Goal: Information Seeking & Learning: Learn about a topic

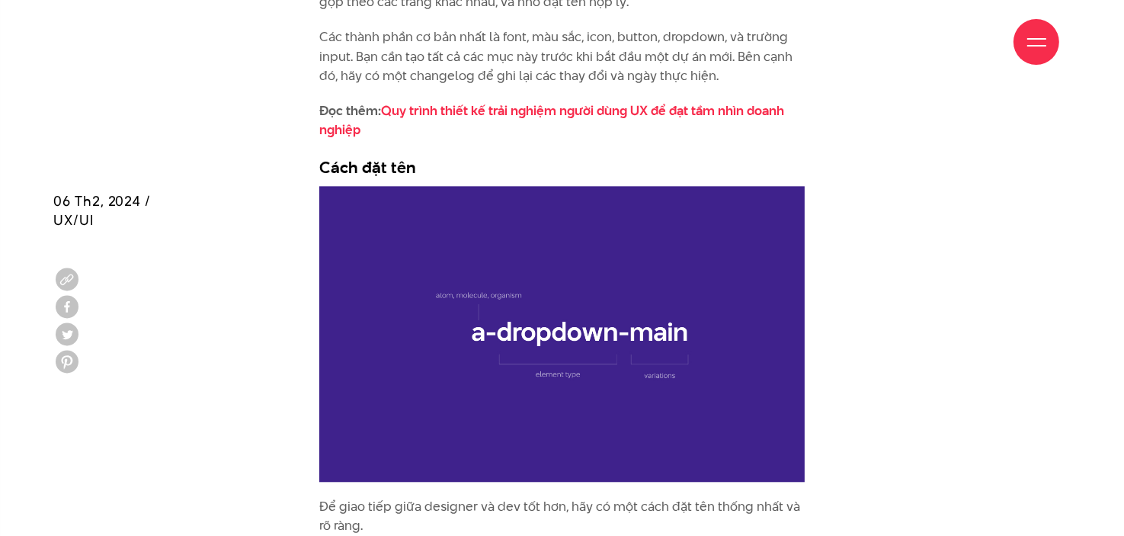
scroll to position [3657, 0]
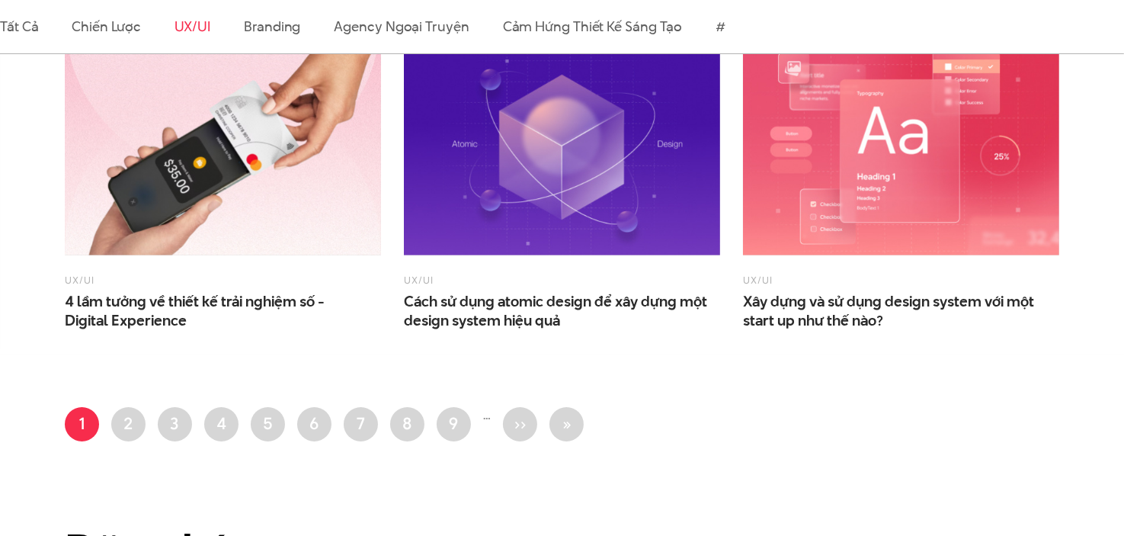
scroll to position [1229, 0]
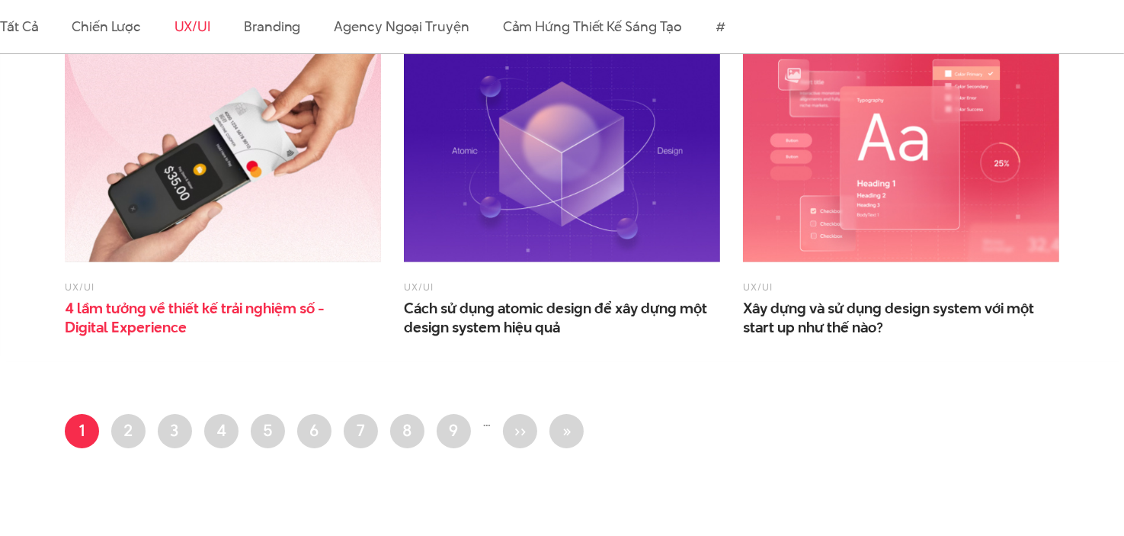
click at [283, 299] on span "4 lầm tưởng về thiết kế trải nghiệm số - Digital Experience" at bounding box center [217, 318] width 305 height 38
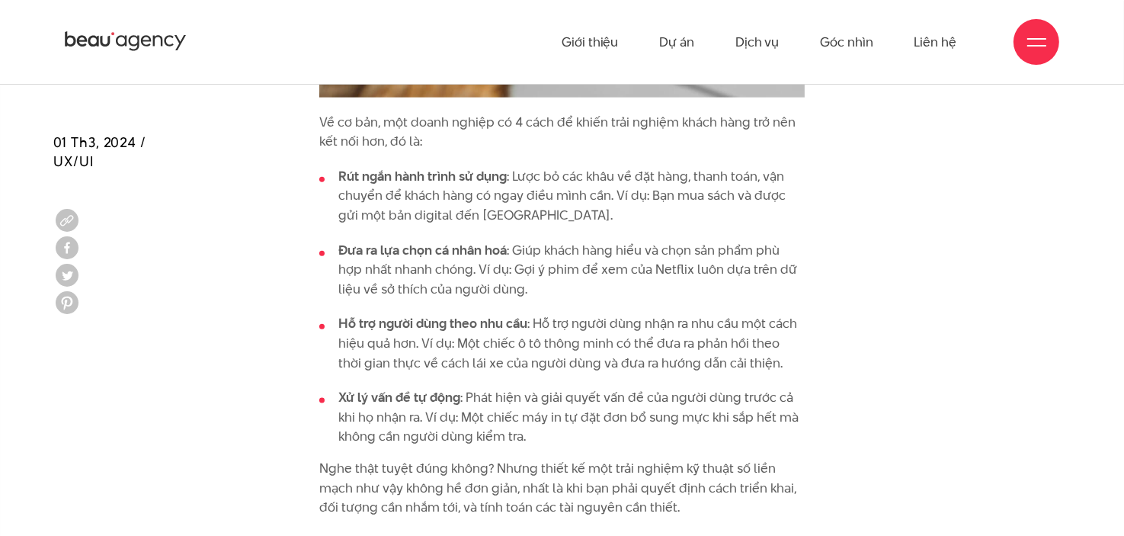
scroll to position [1752, 0]
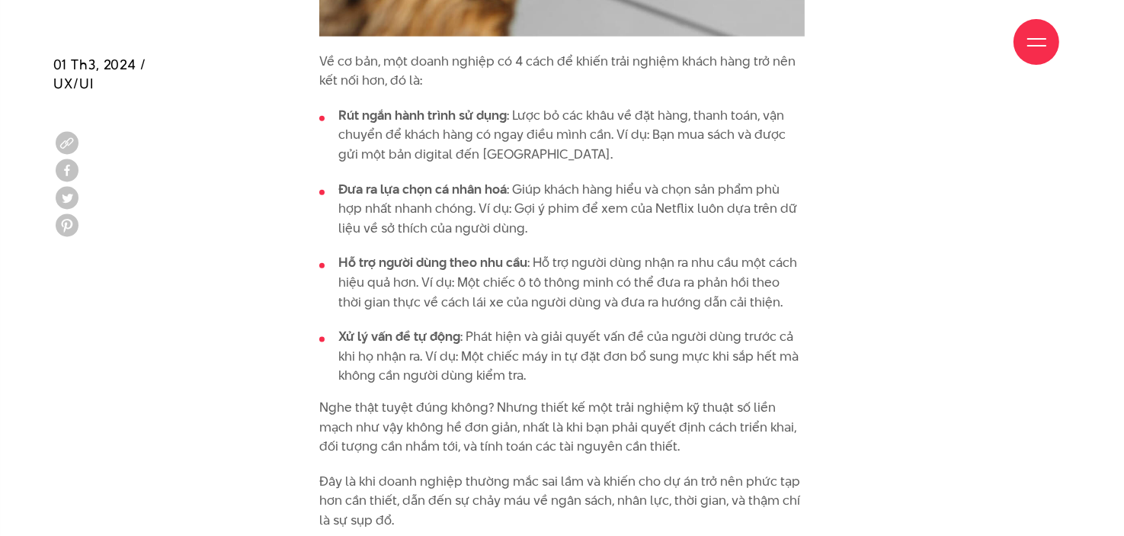
scroll to position [1828, 0]
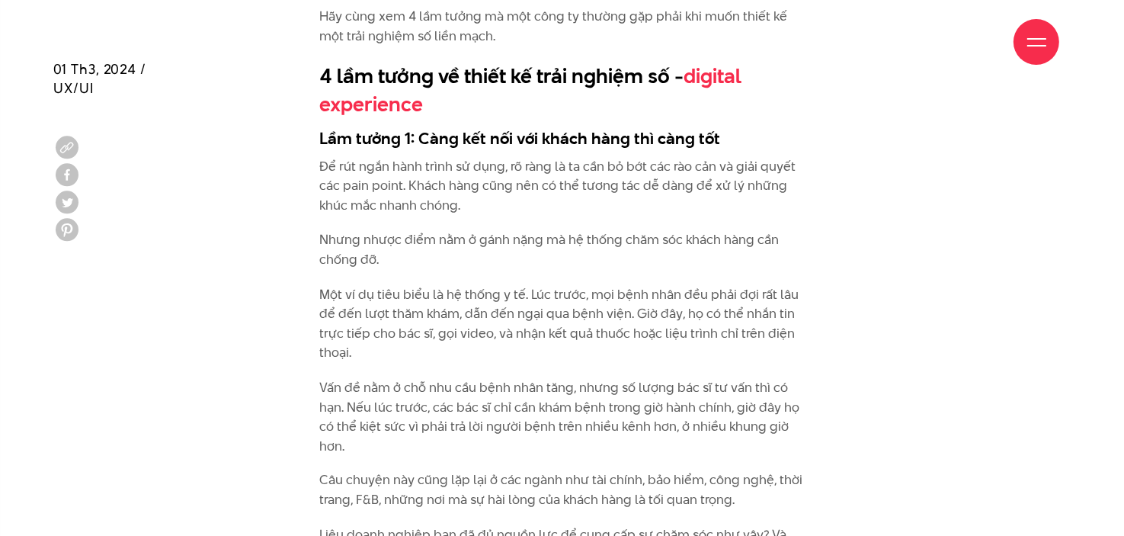
scroll to position [2362, 0]
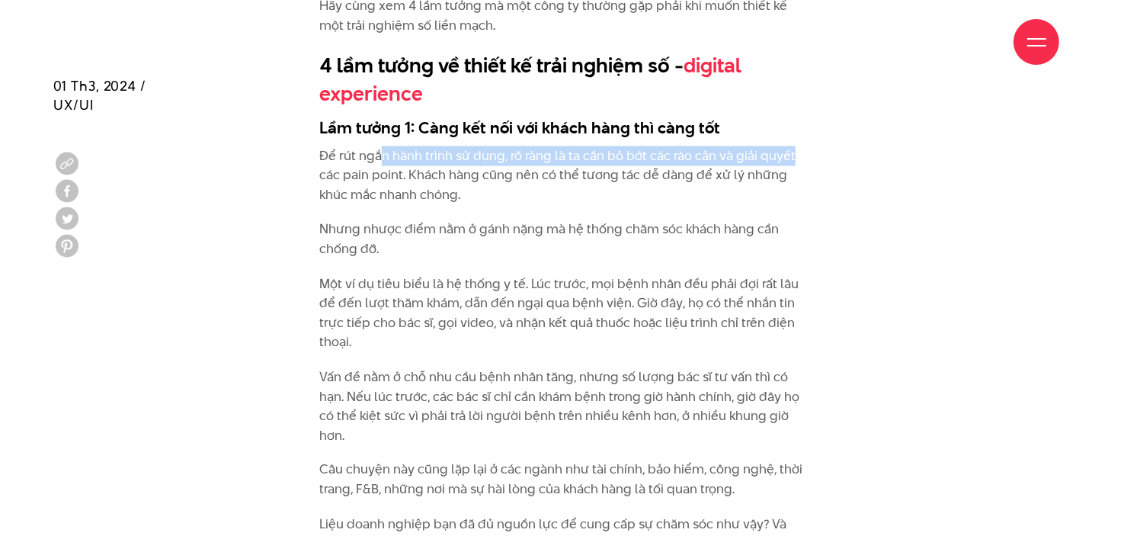
drag, startPoint x: 447, startPoint y: 142, endPoint x: 793, endPoint y: 141, distance: 345.9
click at [793, 146] on p "Để rút ngắn hành trình sử dụng, rõ ràng là ta cần bỏ bớt các rào cản và giải qu…" at bounding box center [562, 175] width 486 height 59
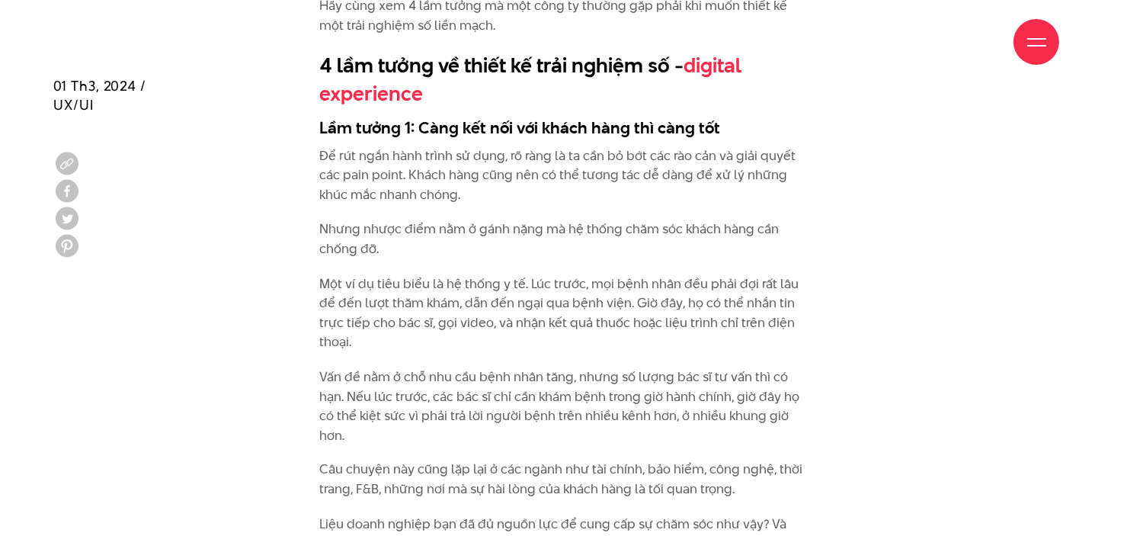
click at [424, 162] on p "Để rút ngắn hành trình sử dụng, rõ ràng là ta cần bỏ bớt các rào cản và giải qu…" at bounding box center [562, 175] width 486 height 59
drag, startPoint x: 405, startPoint y: 155, endPoint x: 458, endPoint y: 178, distance: 57.3
click at [458, 178] on p "Để rút ngắn hành trình sử dụng, rõ ràng là ta cần bỏ bớt các rào cản và giải qu…" at bounding box center [562, 175] width 486 height 59
